Goal: Information Seeking & Learning: Learn about a topic

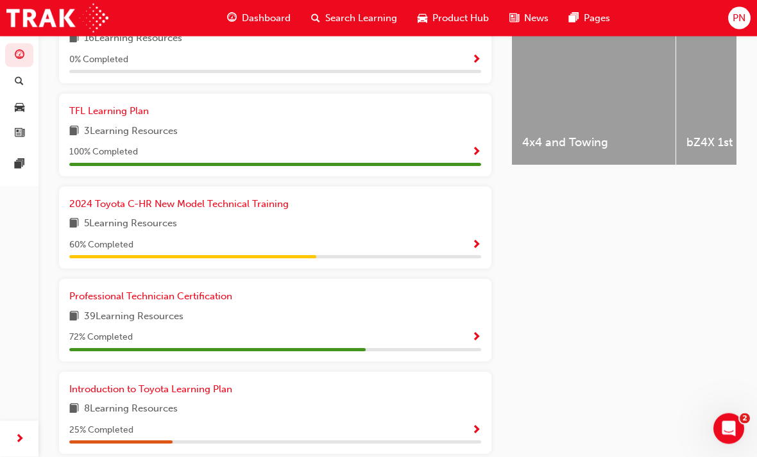
scroll to position [545, 0]
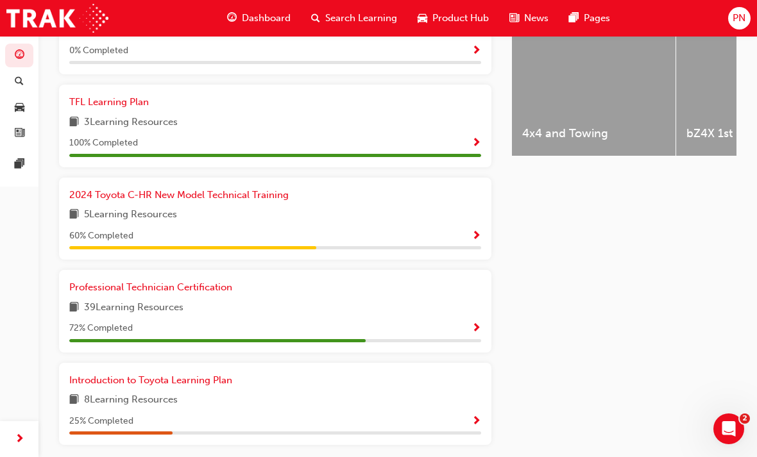
click at [476, 323] on span "Show Progress" at bounding box center [476, 329] width 10 height 12
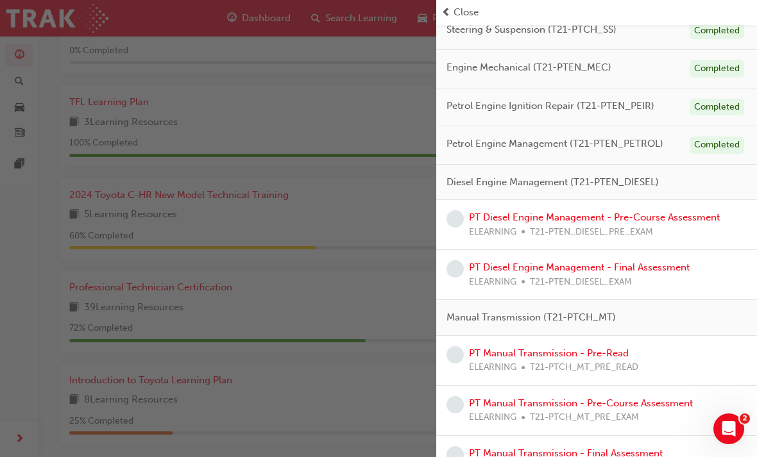
scroll to position [307, 0]
click at [560, 214] on link "PT Diesel Engine Management - Pre-Course Assessment" at bounding box center [594, 218] width 251 height 12
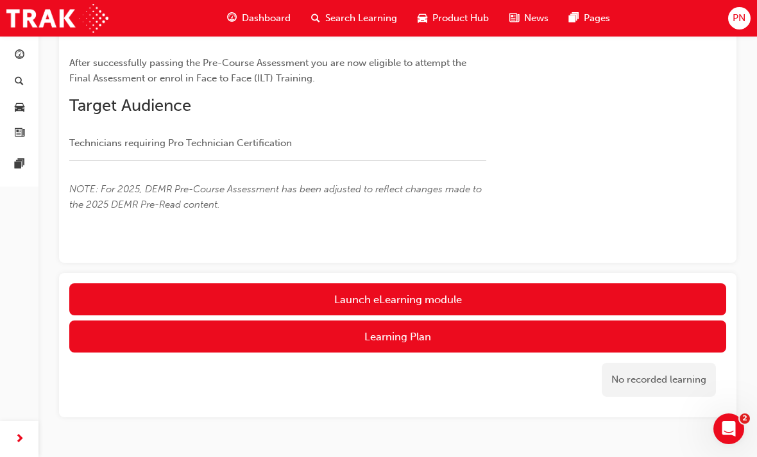
scroll to position [249, 0]
click at [443, 292] on link "Launch eLearning module" at bounding box center [397, 300] width 657 height 32
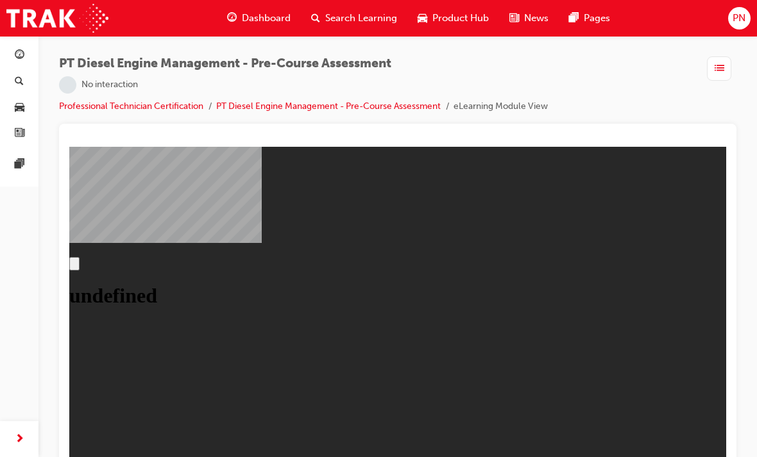
scroll to position [17, 0]
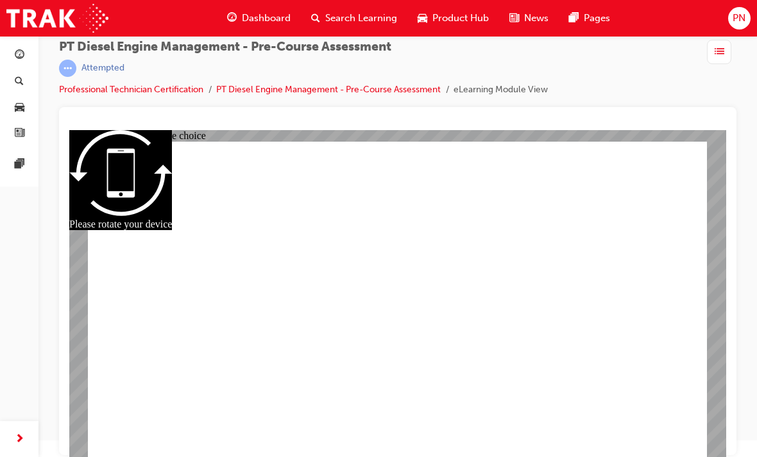
radio input "true"
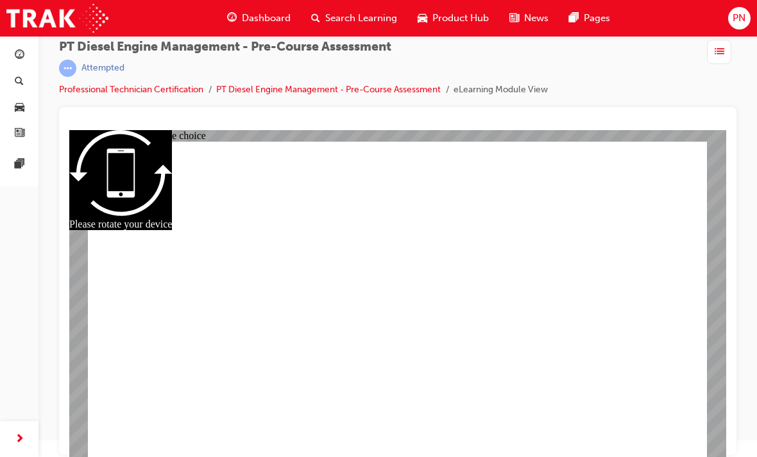
radio input "true"
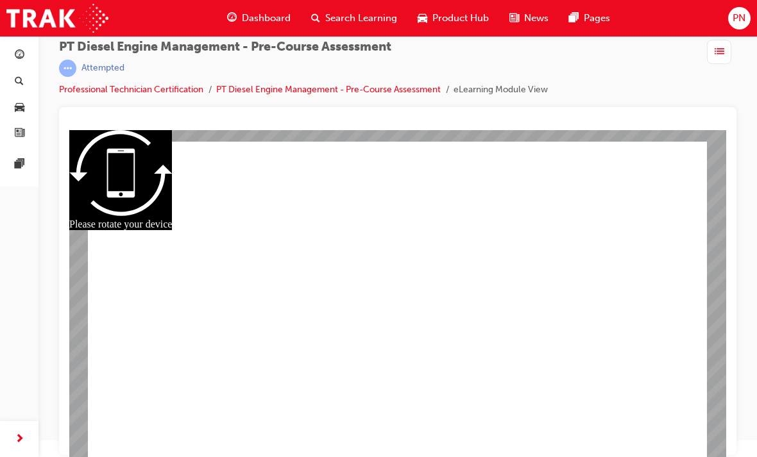
click at [257, 12] on span "Dashboard" at bounding box center [266, 18] width 49 height 15
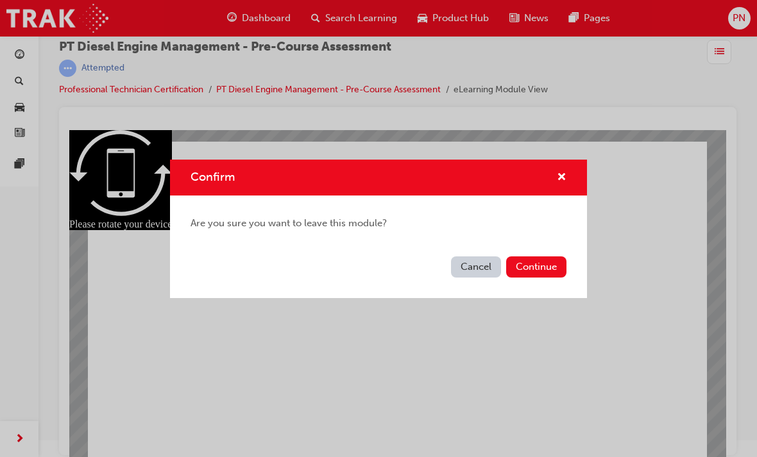
click at [573, 187] on div "Confirm" at bounding box center [378, 178] width 417 height 37
click at [565, 173] on span "cross-icon" at bounding box center [562, 179] width 10 height 12
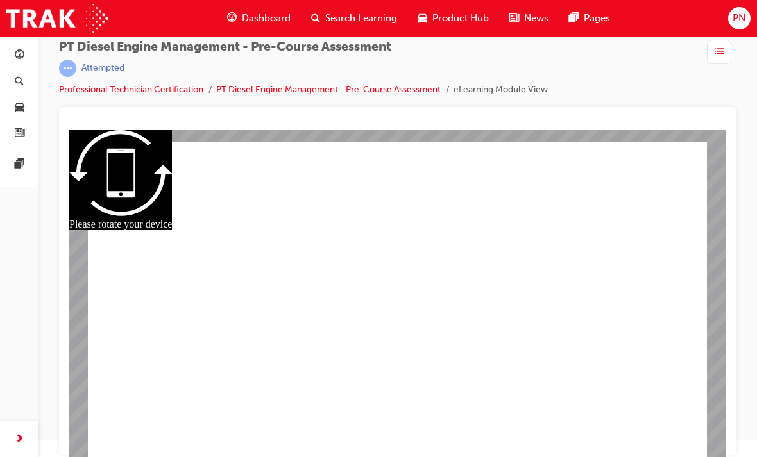
click at [260, 10] on div "Dashboard" at bounding box center [259, 18] width 84 height 26
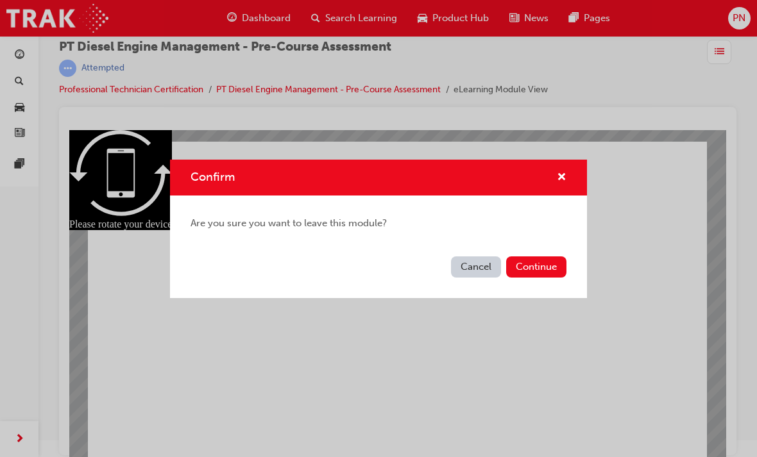
click at [552, 270] on button "Continue" at bounding box center [536, 267] width 60 height 21
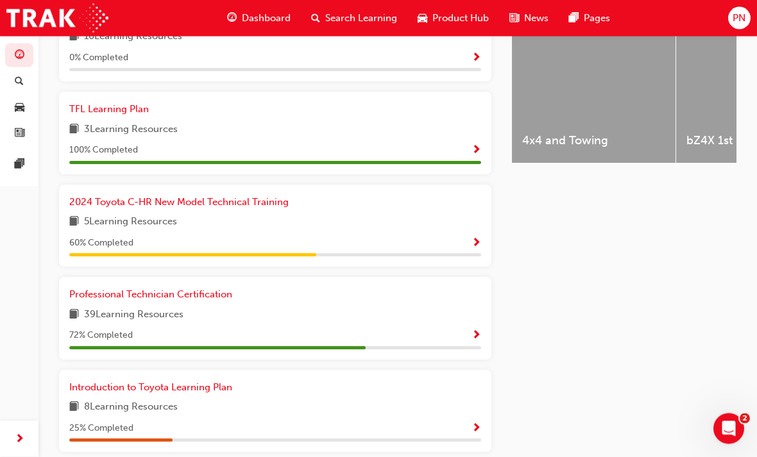
scroll to position [546, 0]
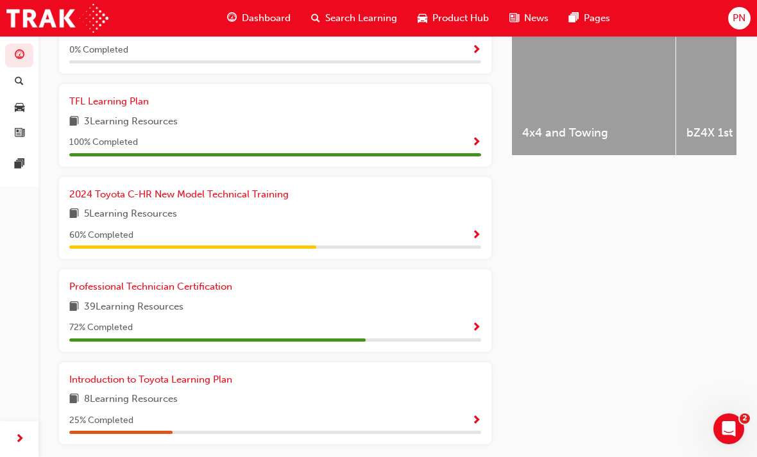
click at [95, 300] on span "39 Learning Resources" at bounding box center [133, 308] width 99 height 16
click at [78, 282] on span "Professional Technician Certification" at bounding box center [150, 287] width 163 height 12
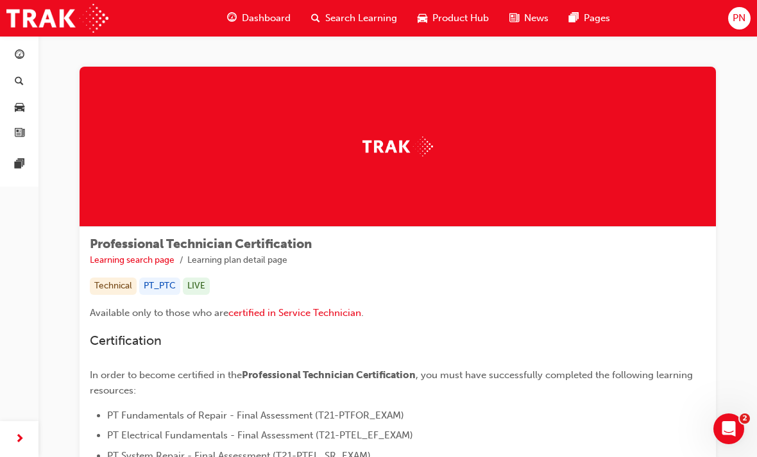
scroll to position [29, 0]
